Goal: Find specific page/section: Find specific page/section

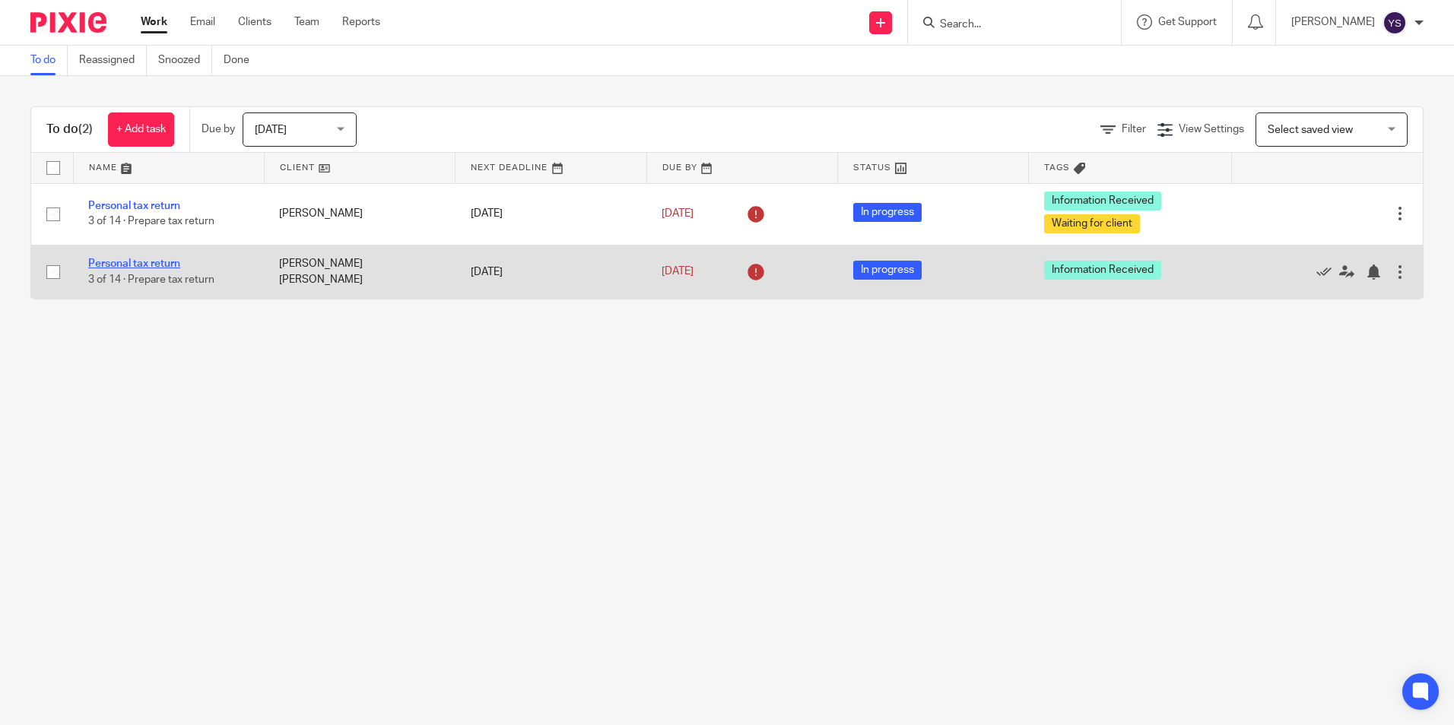
click at [135, 268] on link "Personal tax return" at bounding box center [134, 264] width 92 height 11
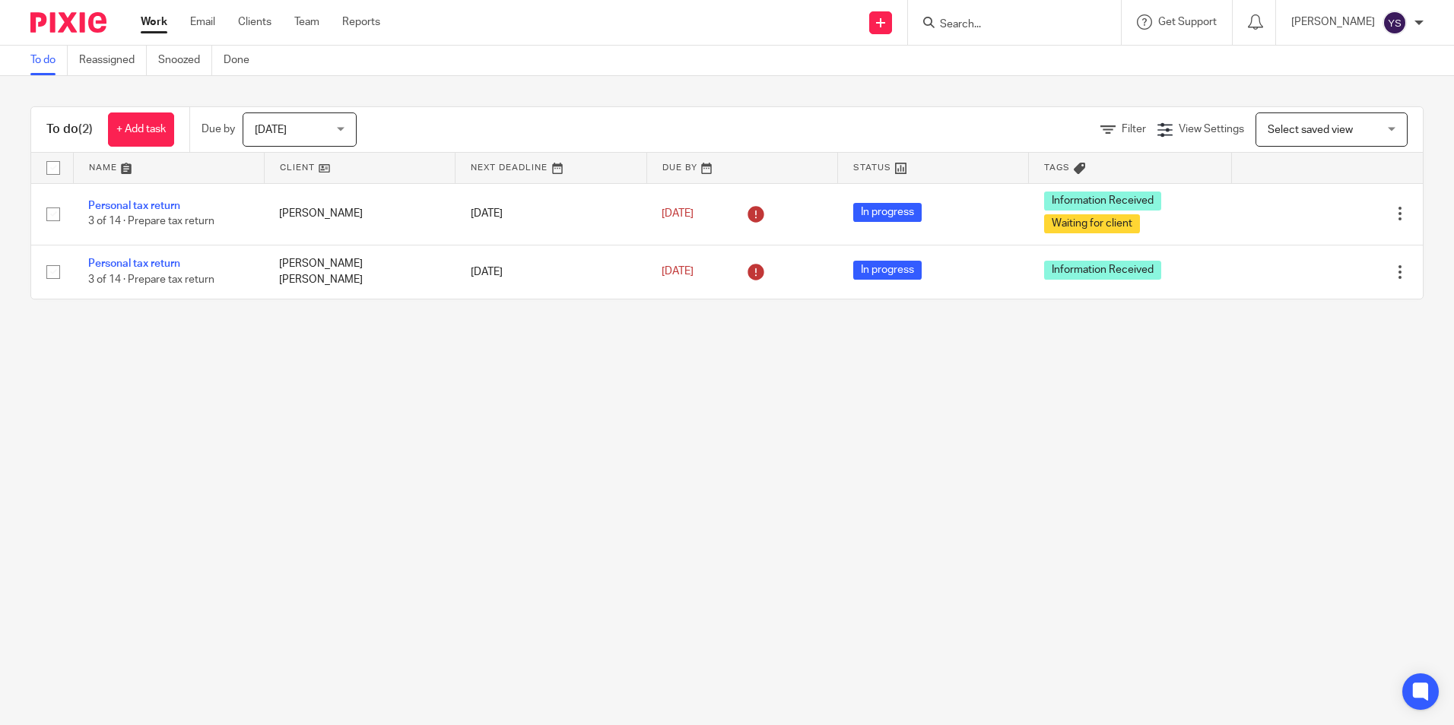
click at [999, 20] on input "Search" at bounding box center [1006, 25] width 137 height 14
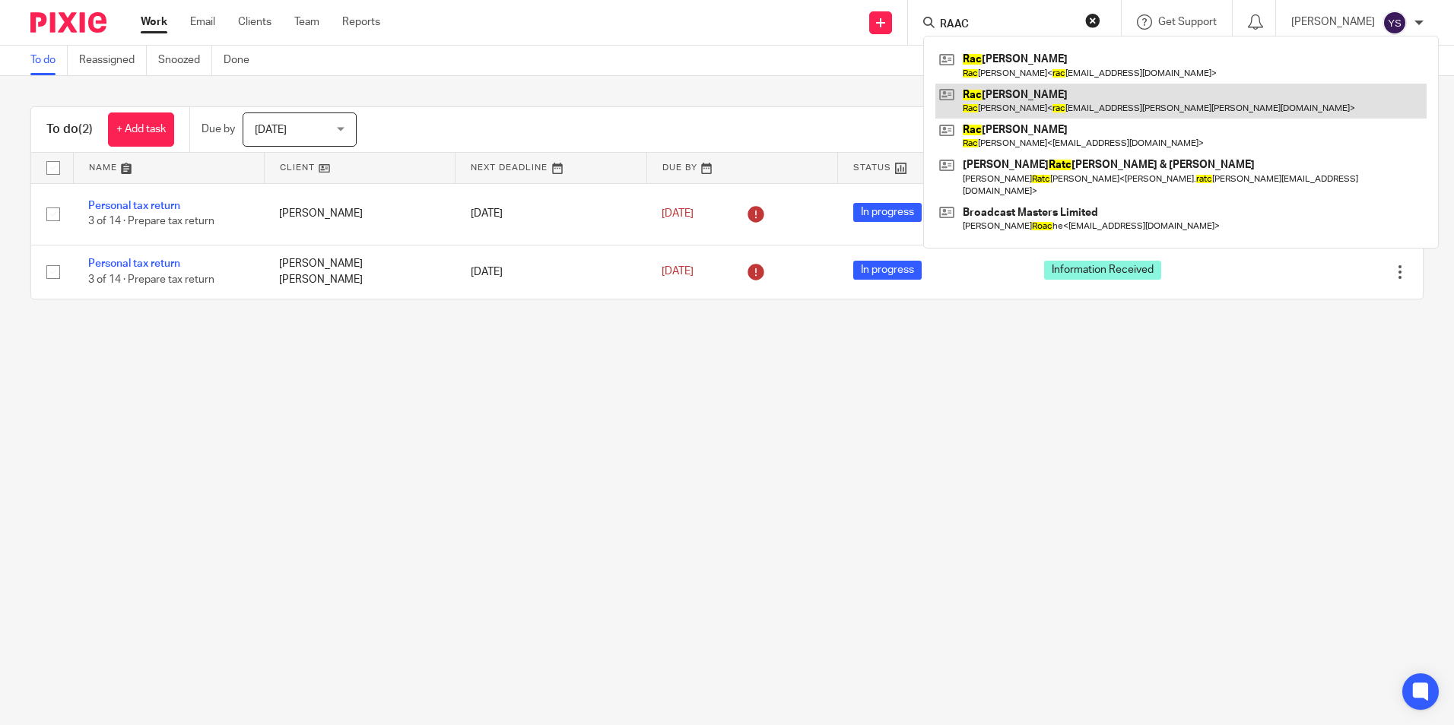
type input "RAAC"
click at [1031, 106] on link at bounding box center [1180, 101] width 491 height 35
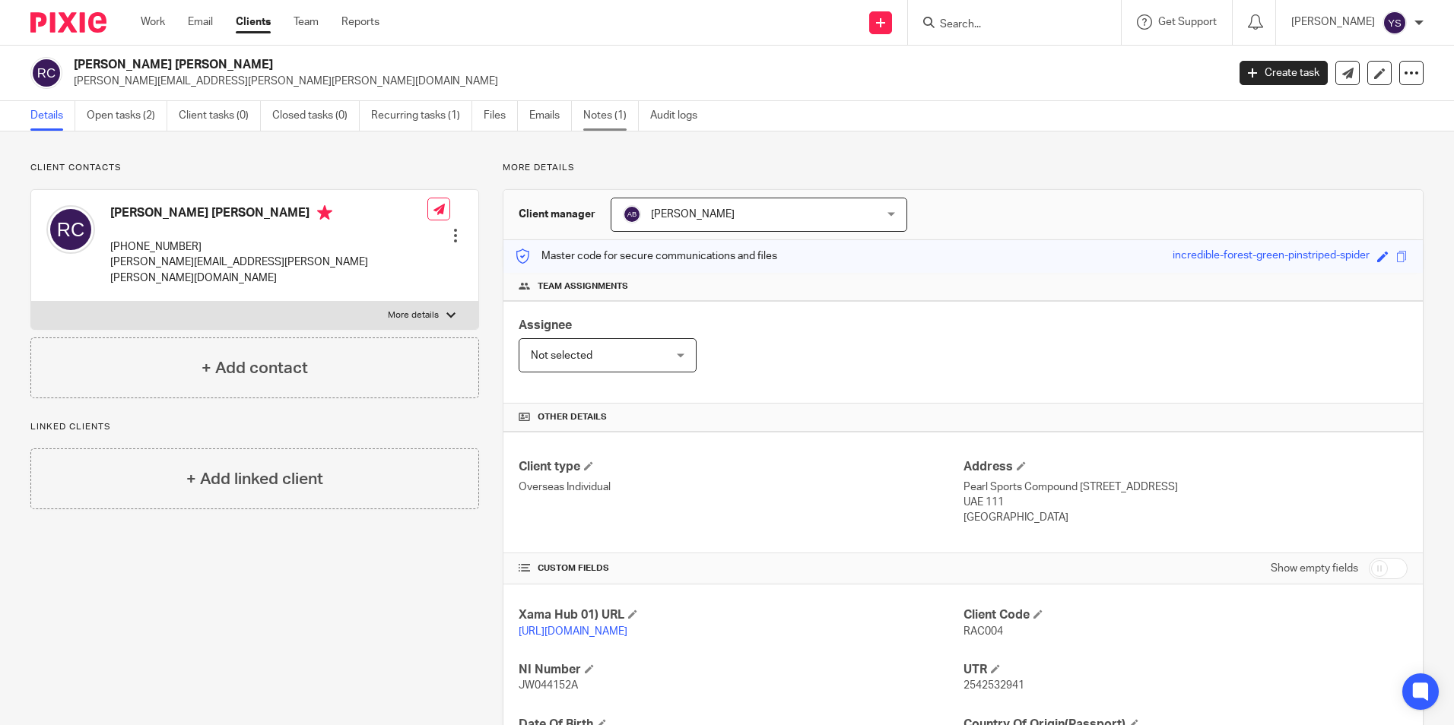
click at [596, 124] on link "Notes (1)" at bounding box center [611, 116] width 56 height 30
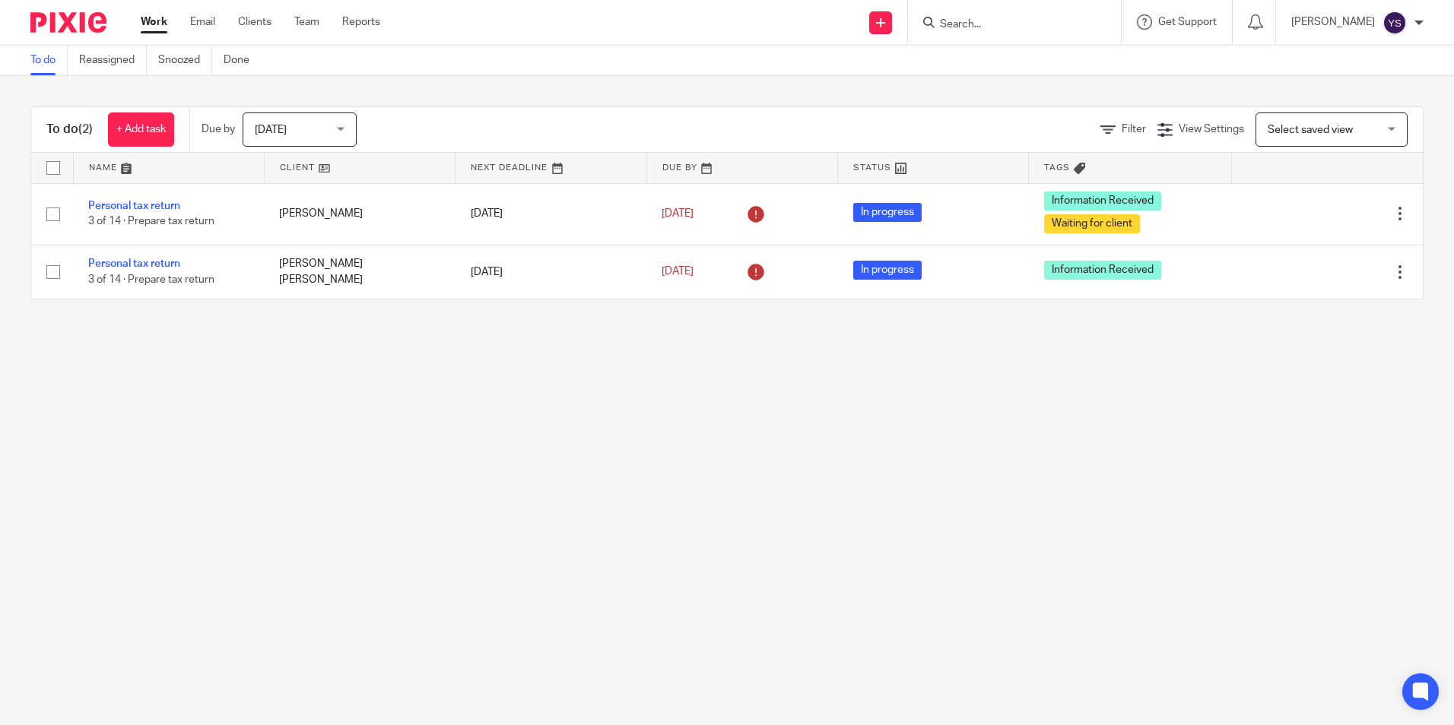
click at [951, 30] on input "Search" at bounding box center [1006, 25] width 137 height 14
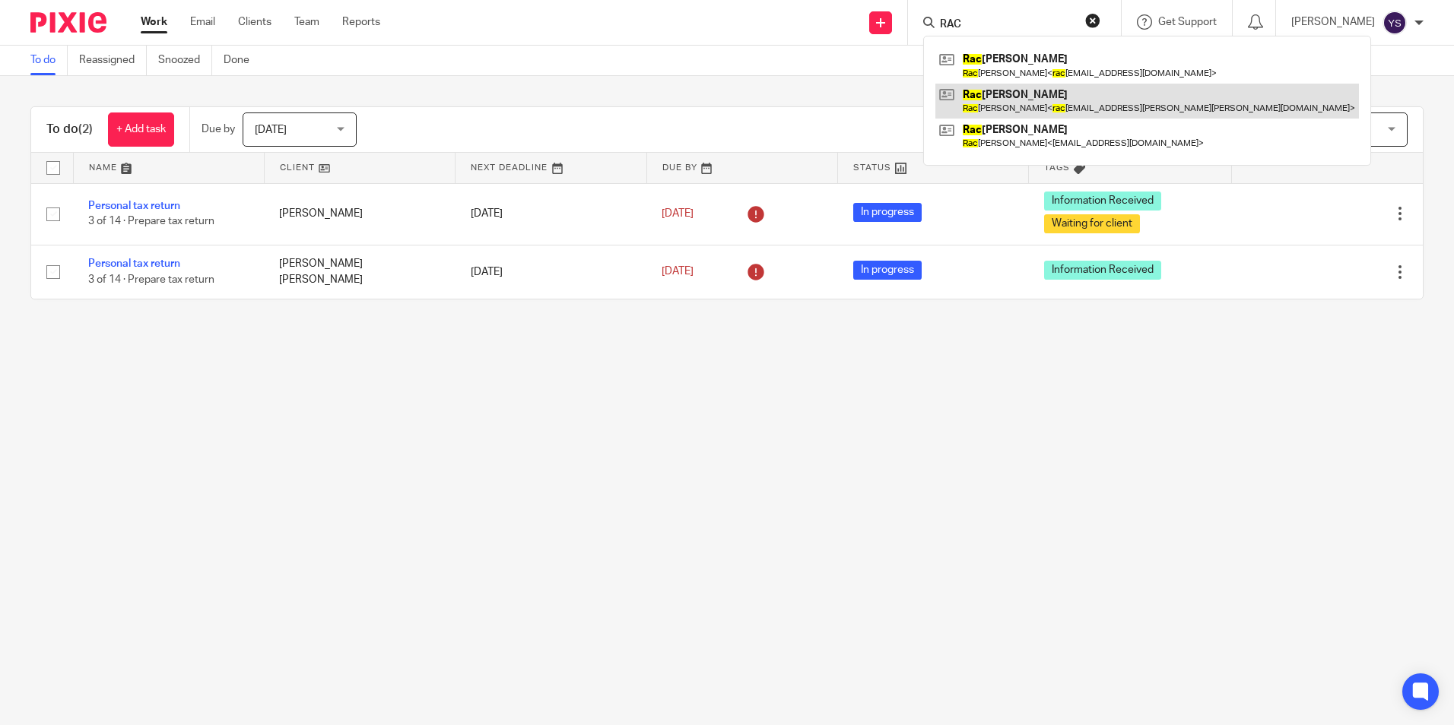
type input "RAC"
click at [989, 87] on link at bounding box center [1147, 101] width 424 height 35
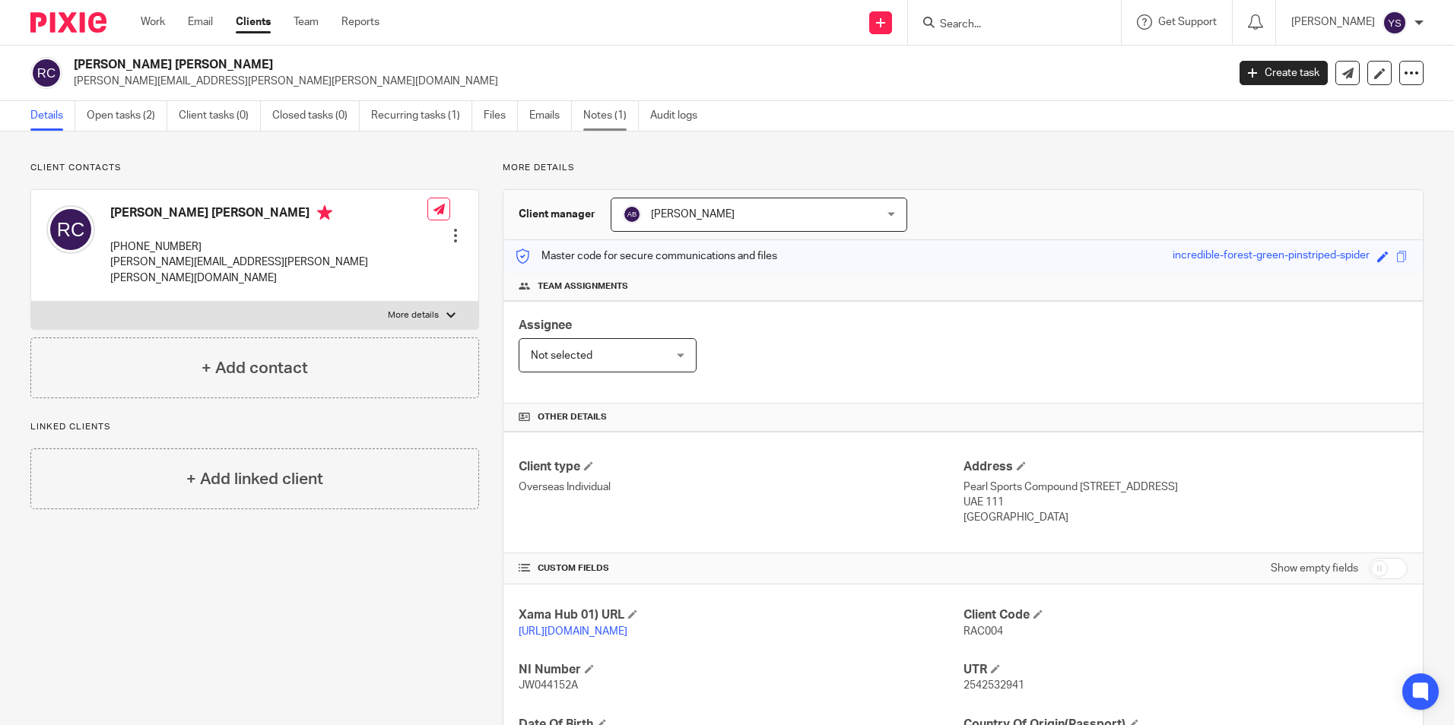
click at [607, 123] on link "Notes (1)" at bounding box center [611, 116] width 56 height 30
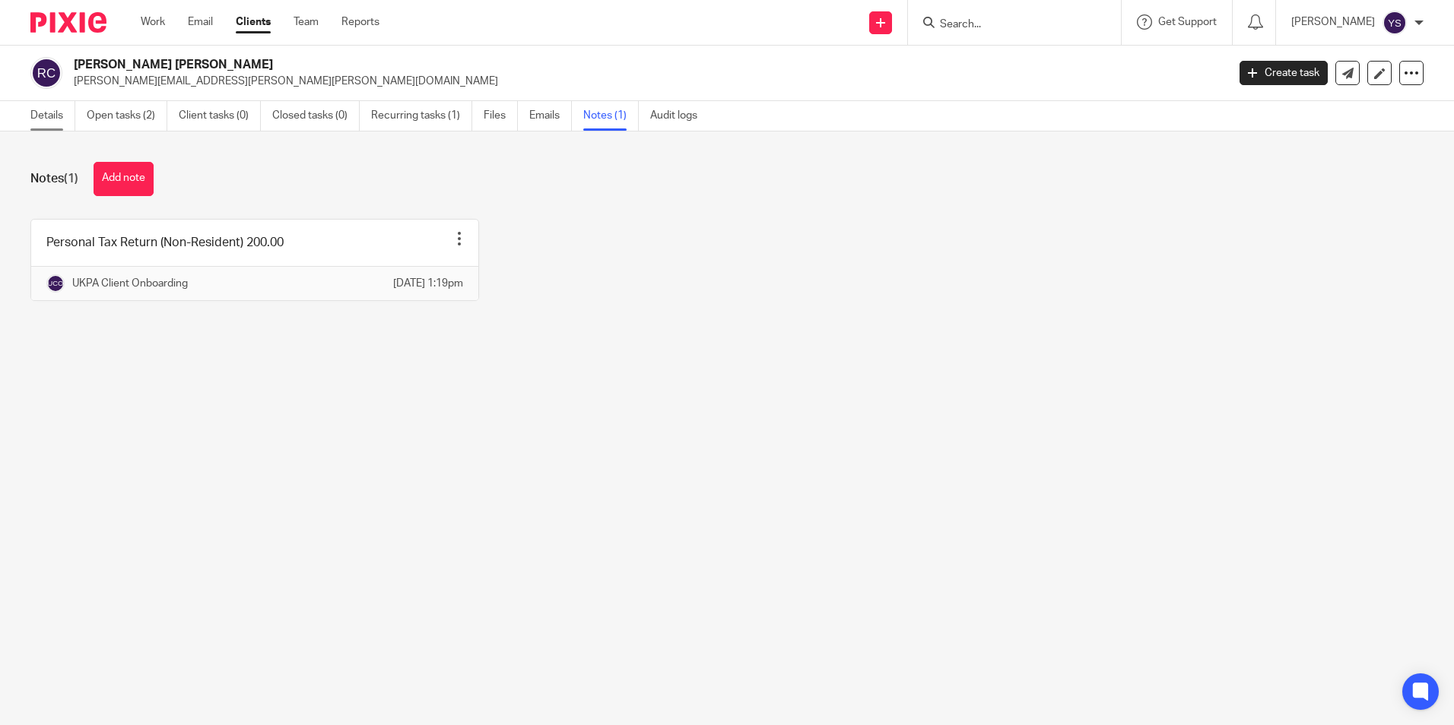
click at [52, 125] on link "Details" at bounding box center [52, 116] width 45 height 30
click at [56, 125] on link "Details" at bounding box center [52, 116] width 45 height 30
